Goal: Task Accomplishment & Management: Manage account settings

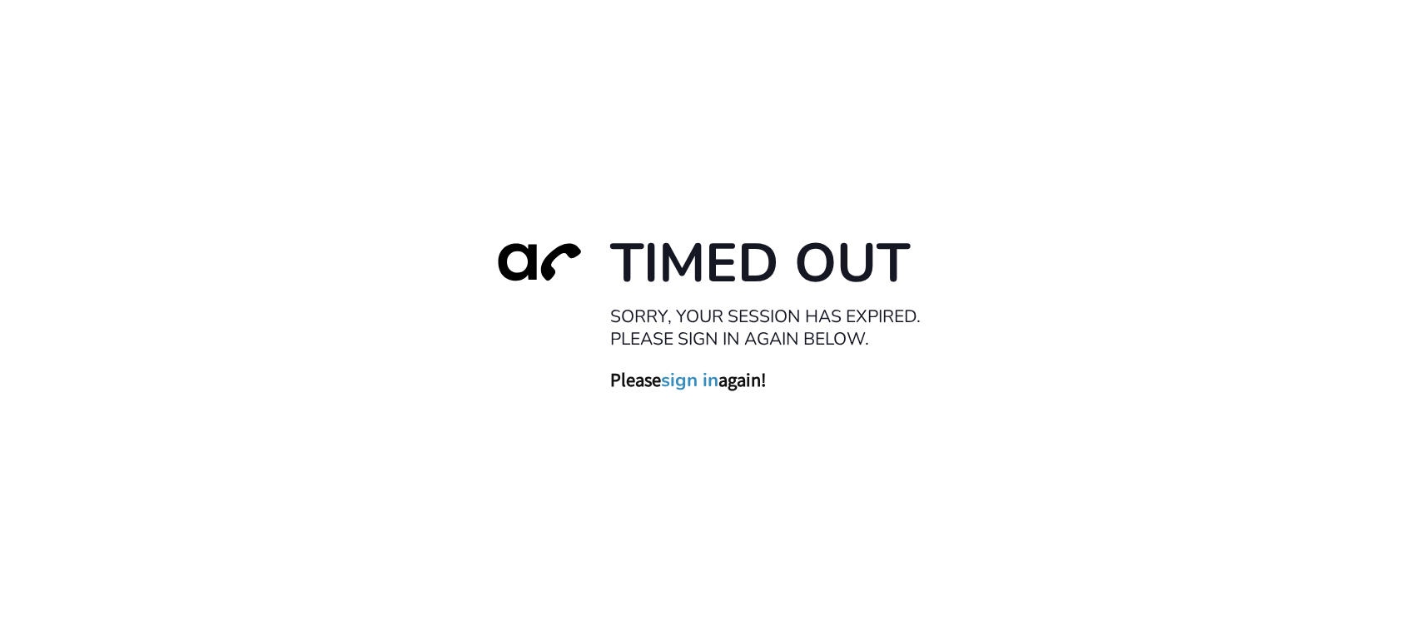
click at [691, 369] on link "sign in" at bounding box center [690, 380] width 57 height 23
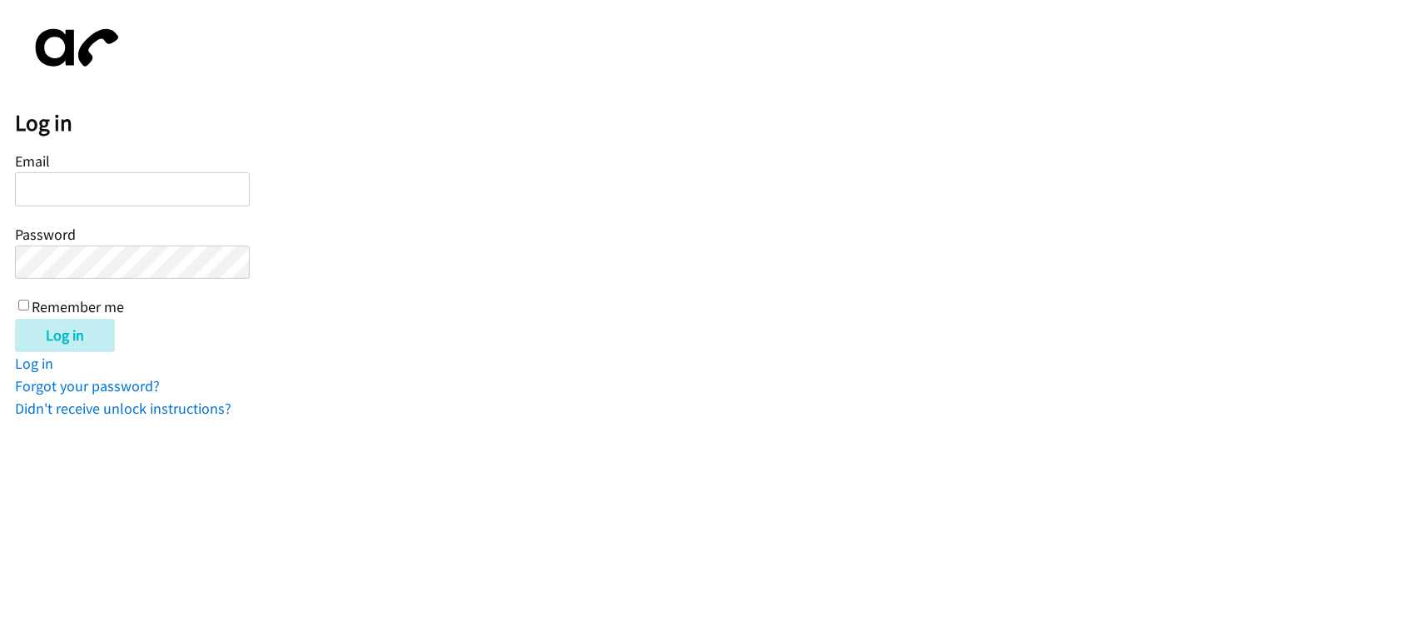
click at [148, 179] on input "Email" at bounding box center [132, 189] width 235 height 34
type input "cparohinog@lendingpoint.com"
click at [15, 319] on input "Log in" at bounding box center [65, 335] width 100 height 33
